Goal: Ask a question

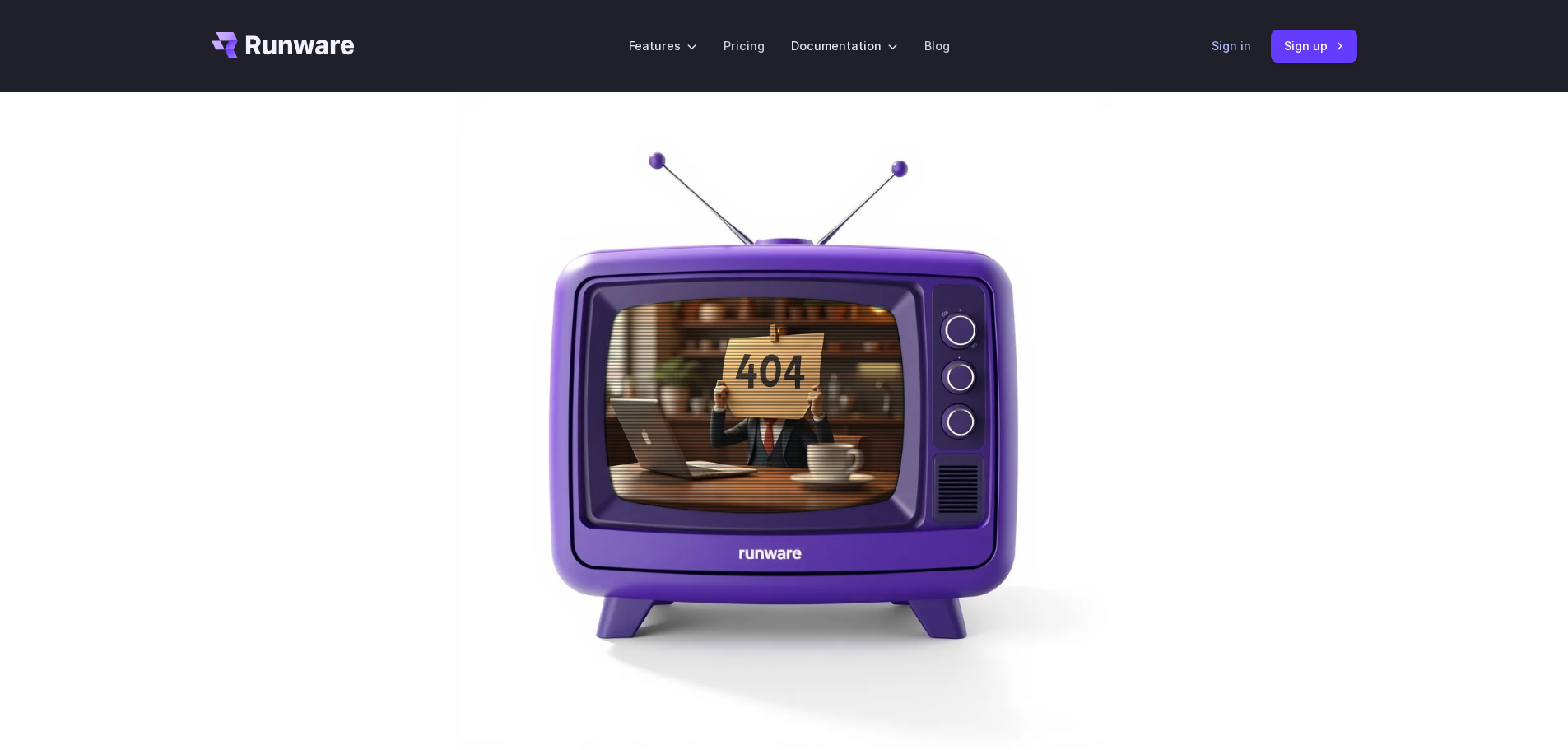
click at [1242, 46] on link "Sign in" at bounding box center [1231, 46] width 39 height 19
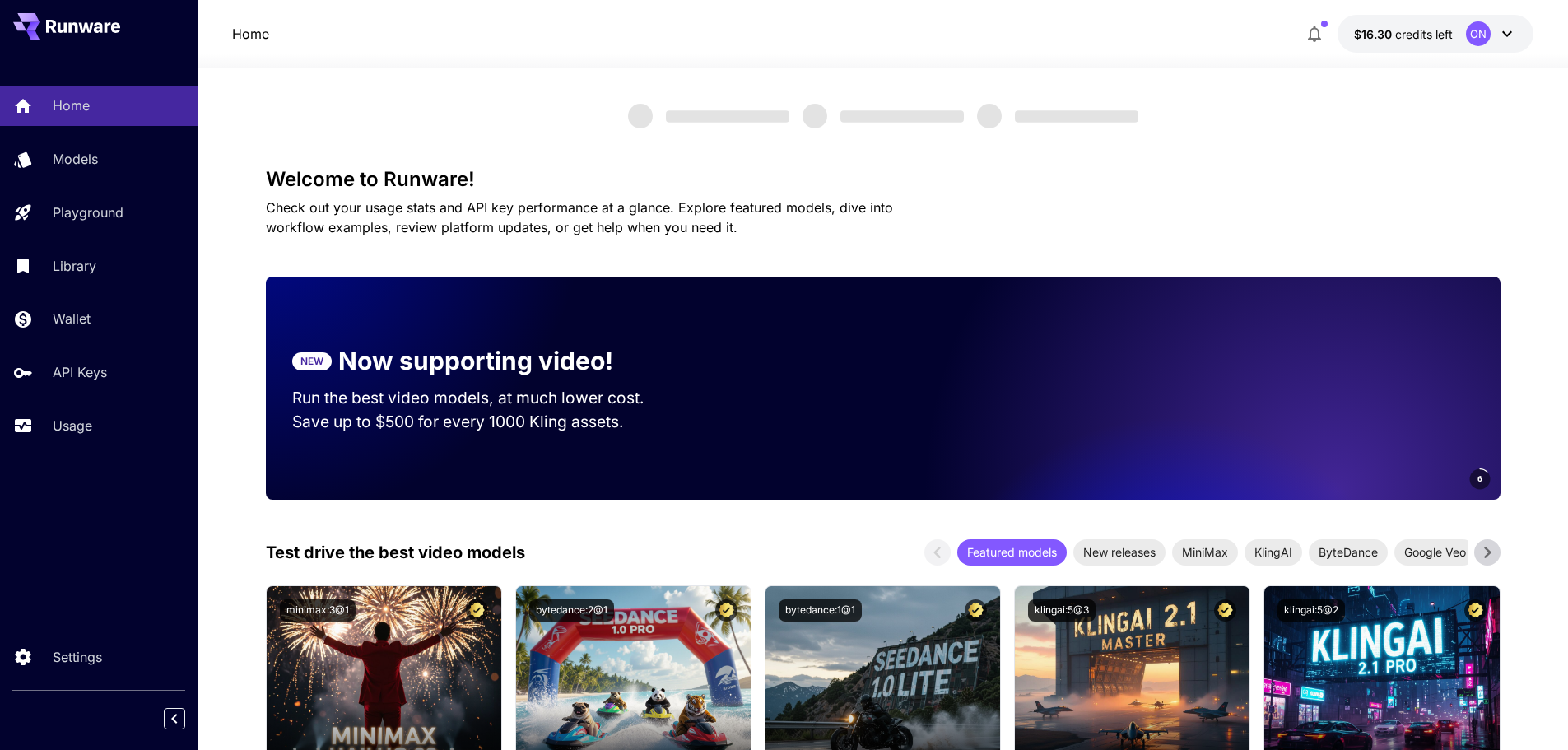
click at [77, 418] on p "Usage" at bounding box center [72, 425] width 39 height 20
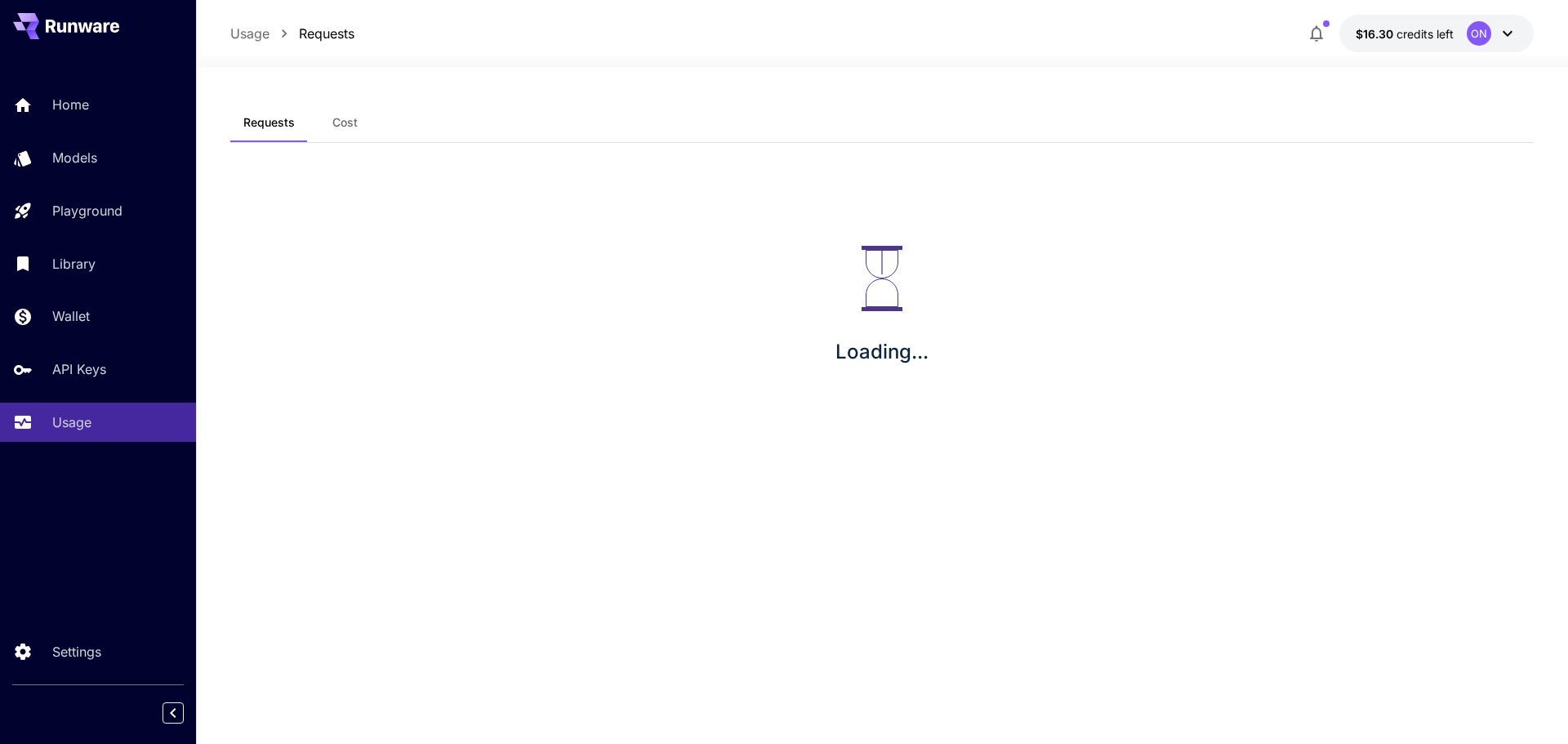
click at [1508, 36] on icon at bounding box center [1506, 34] width 10 height 6
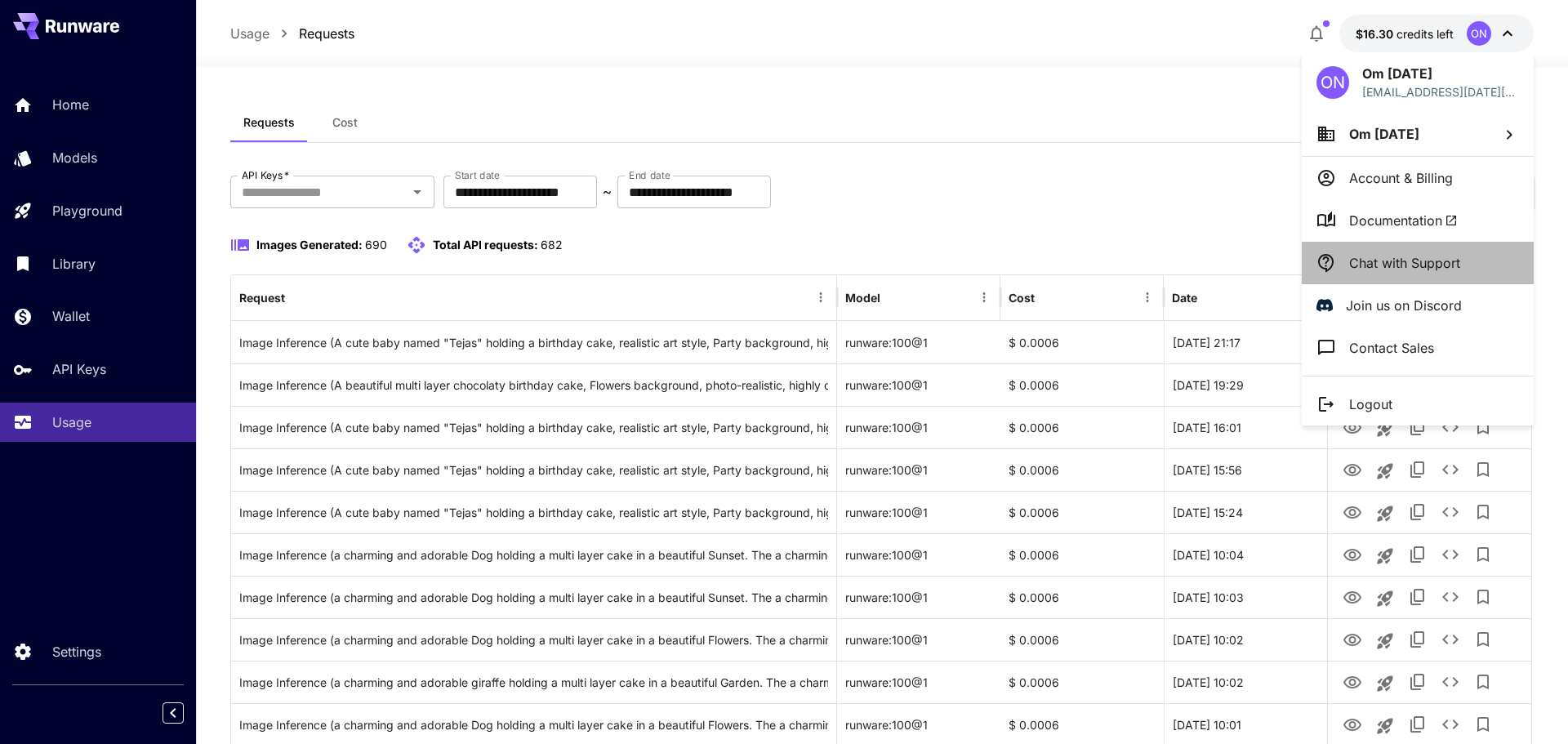
click at [1420, 256] on p "Chat with Support" at bounding box center [1404, 263] width 111 height 20
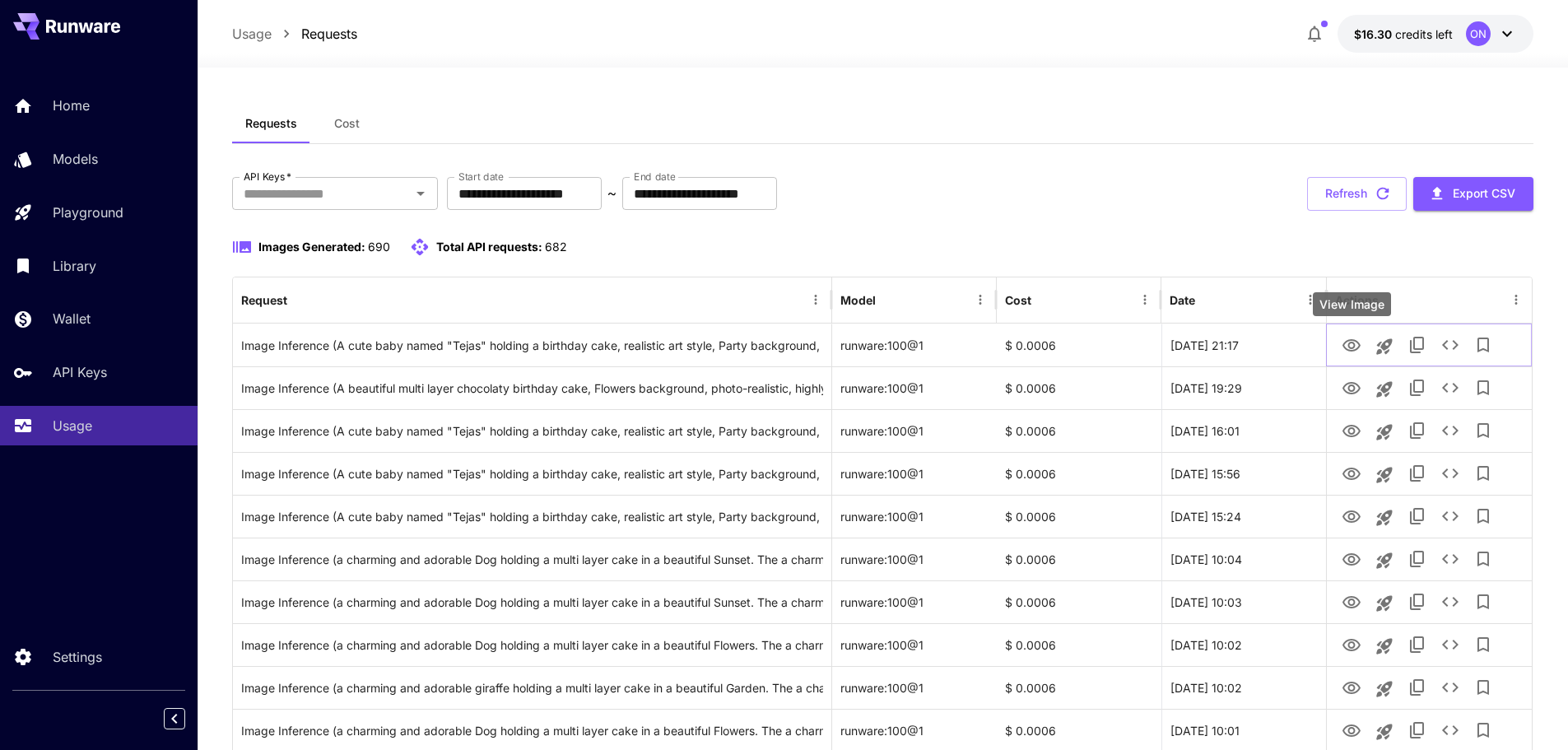
drag, startPoint x: 1355, startPoint y: 354, endPoint x: 1065, endPoint y: 17, distance: 444.6
click at [1355, 354] on icon "View Image" at bounding box center [1351, 346] width 20 height 20
